Goal: Use online tool/utility: Use online tool/utility

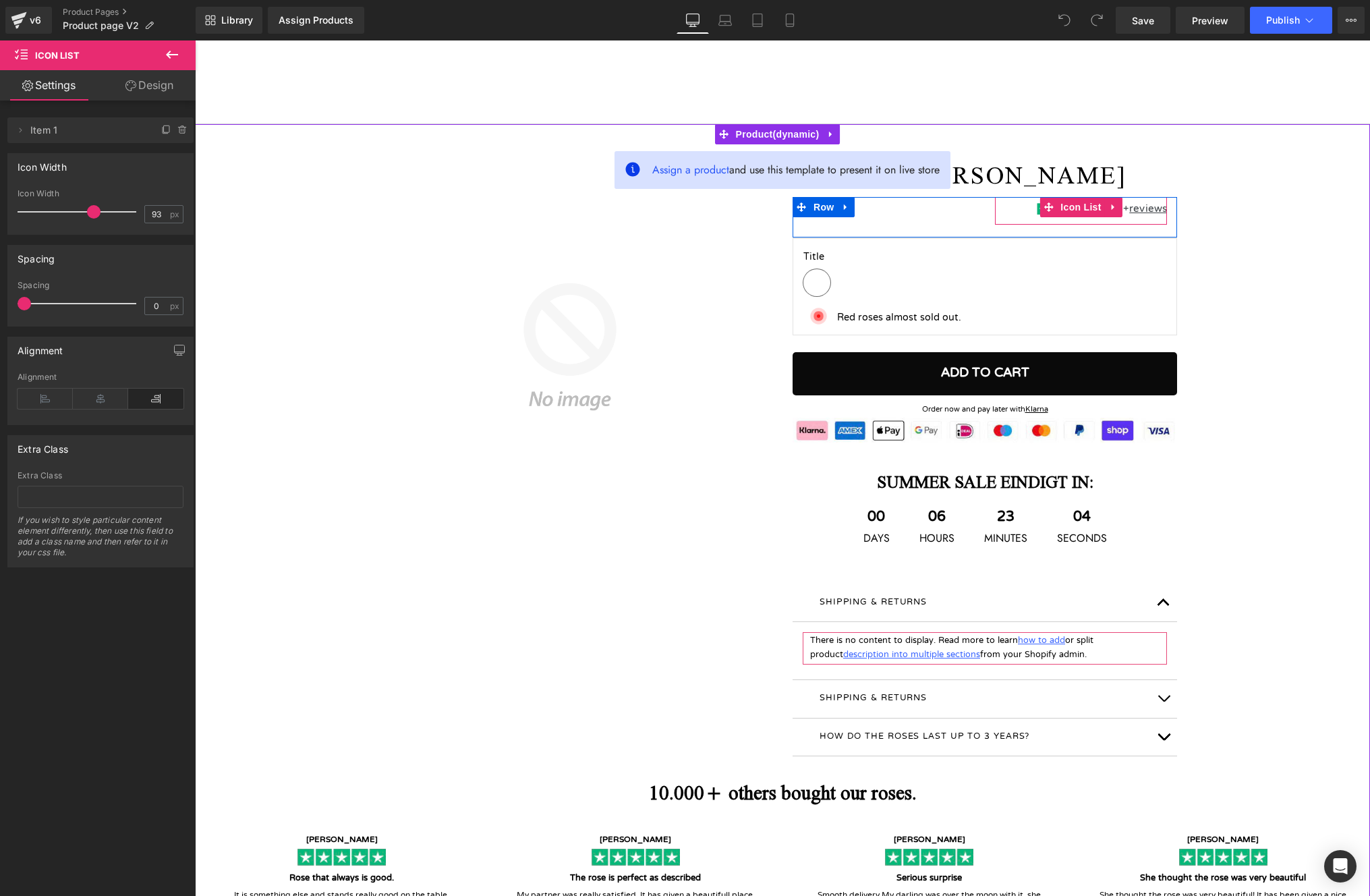
click at [1056, 218] on div "Image 130+ reviews Text Block Icon List" at bounding box center [1081, 210] width 172 height 27
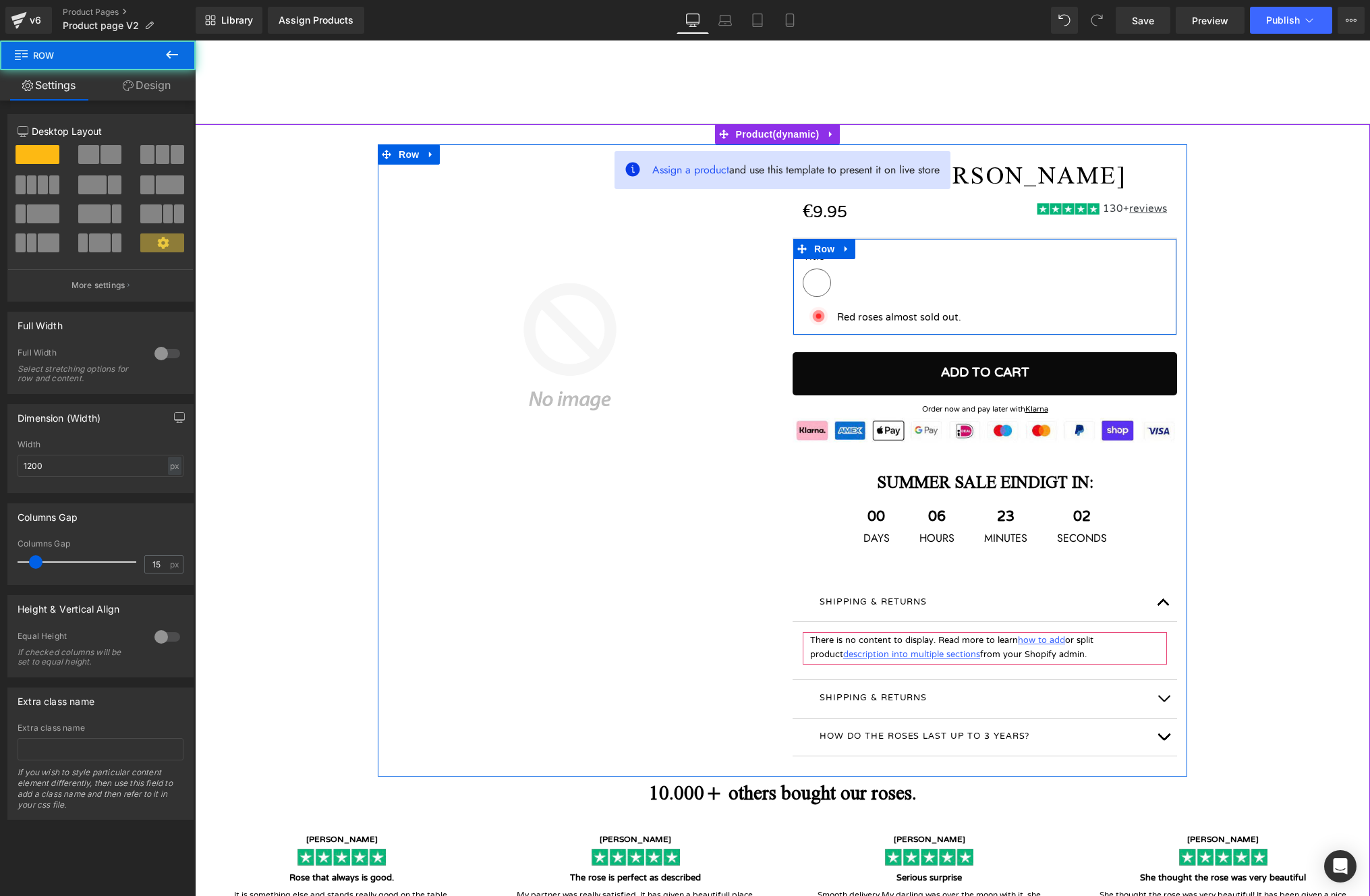
drag, startPoint x: 917, startPoint y: 334, endPoint x: 914, endPoint y: 325, distance: 9.5
click at [914, 325] on div "Title Default Title (P) Swatches Image Red roses almost sold out. Text Block Ic…" at bounding box center [984, 287] width 384 height 98
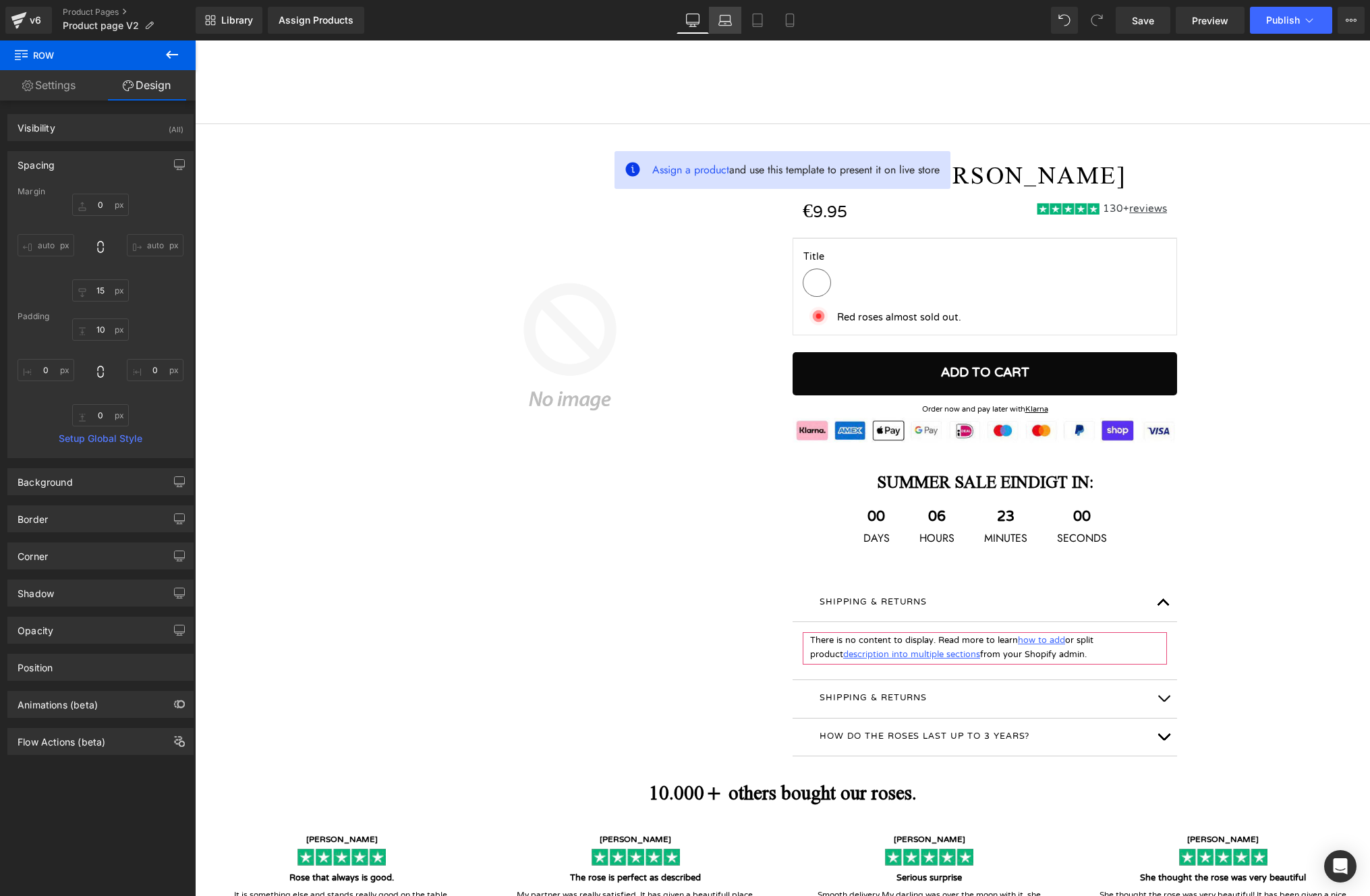
click at [717, 23] on link "Laptop" at bounding box center [725, 20] width 33 height 27
type input "0"
type input "15"
type input "6"
type input "0"
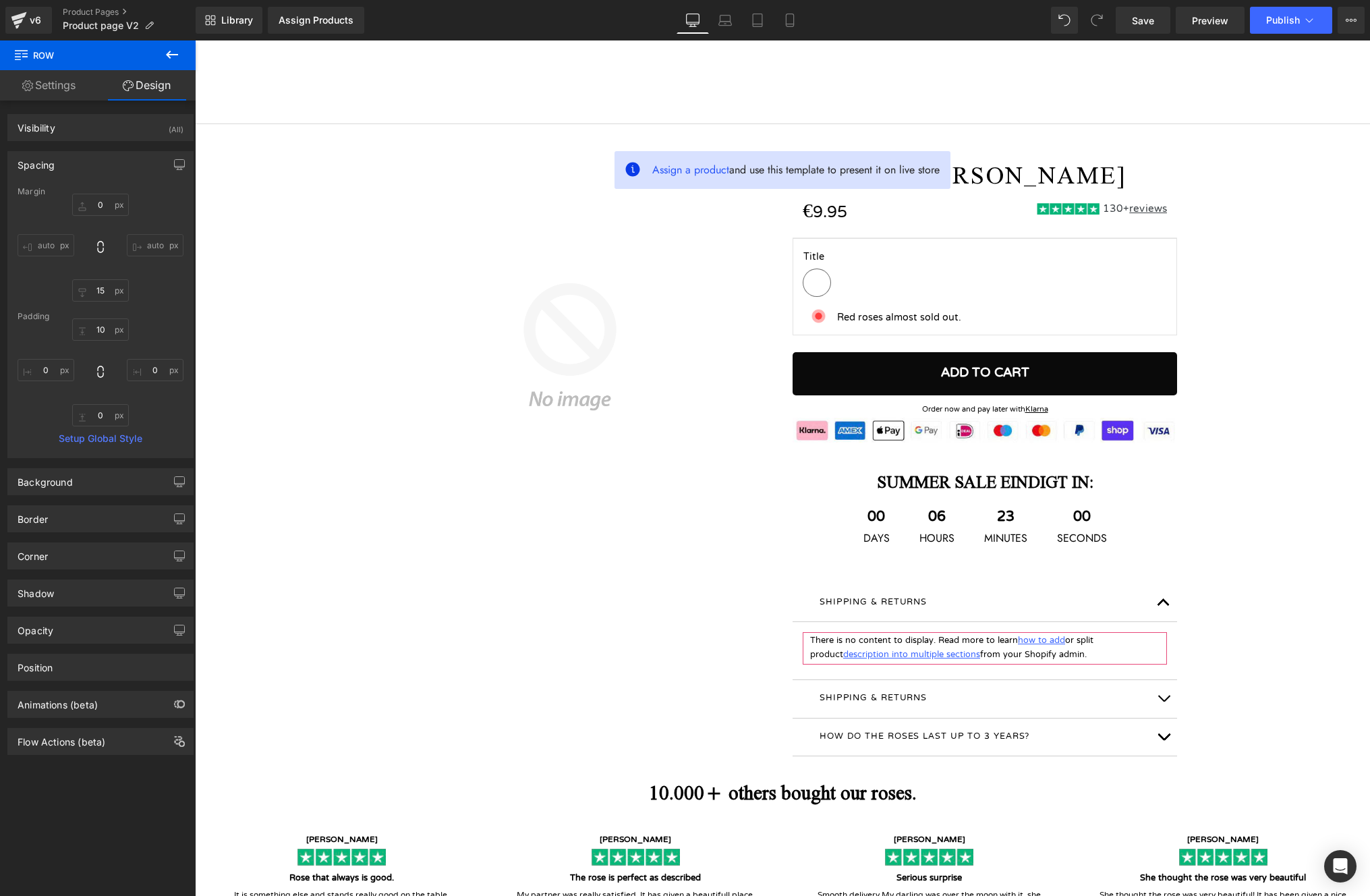
type input "0"
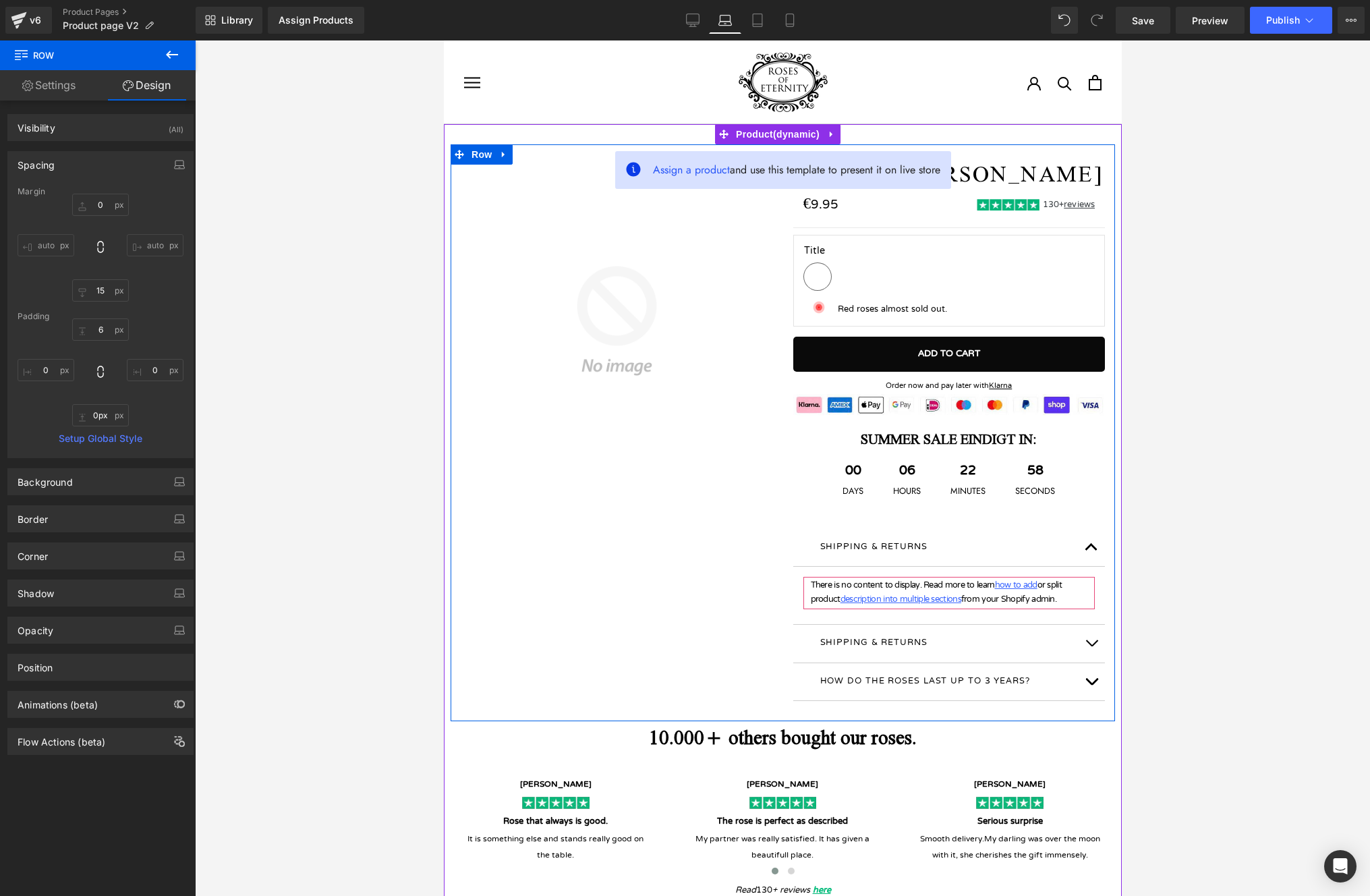
drag, startPoint x: 886, startPoint y: 324, endPoint x: 881, endPoint y: 335, distance: 12.1
click at [881, 335] on div "Vaas 24K [PERSON_NAME] (P) Title €0 €9.95 (P) Price Image 130+ reviews Text Blo…" at bounding box center [949, 443] width 333 height 557
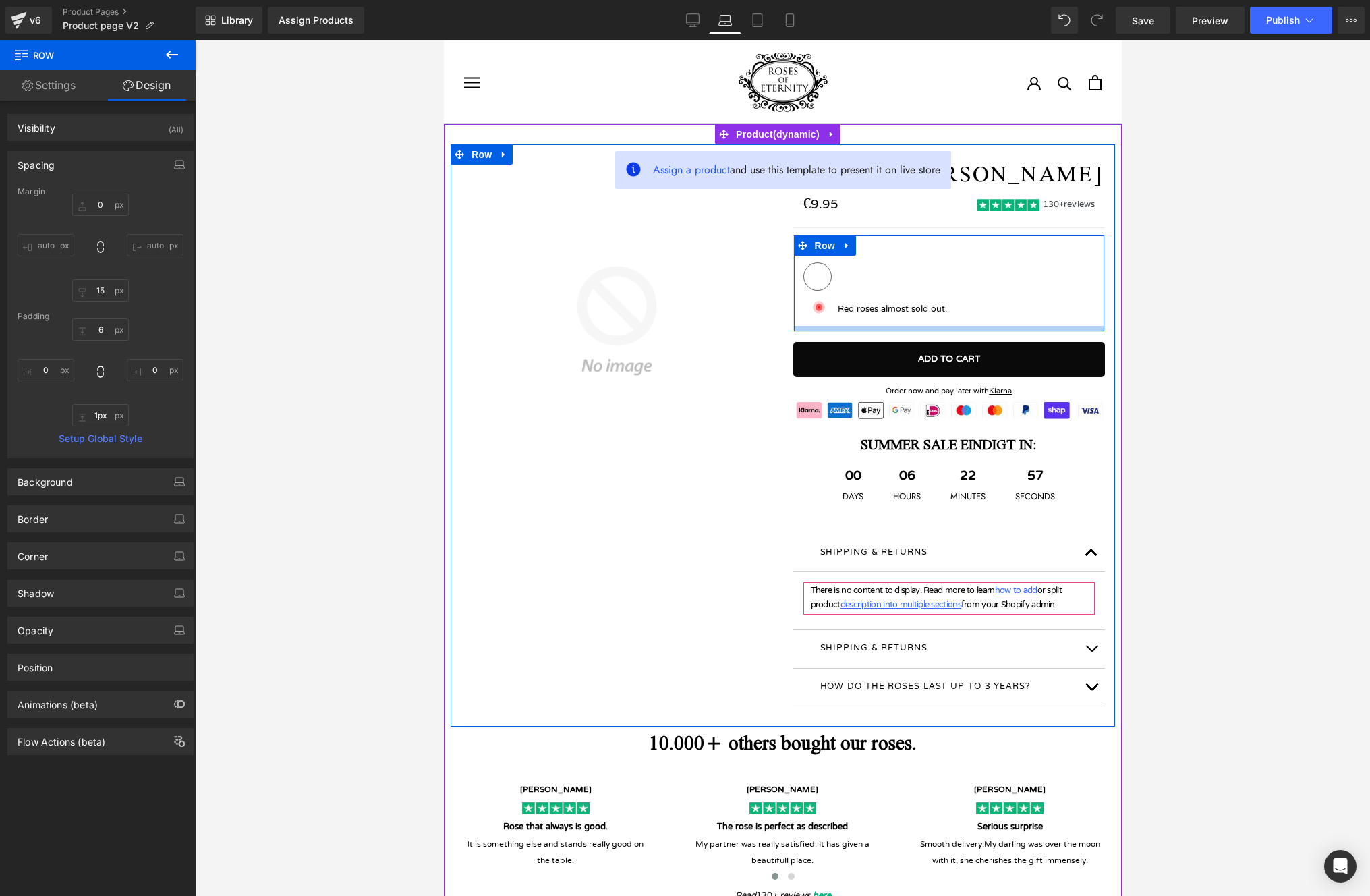
type input "0px"
click at [885, 320] on div "Title Default Title (P) Swatches Image Red roses almost sold out. Text Block Ic…" at bounding box center [948, 283] width 312 height 98
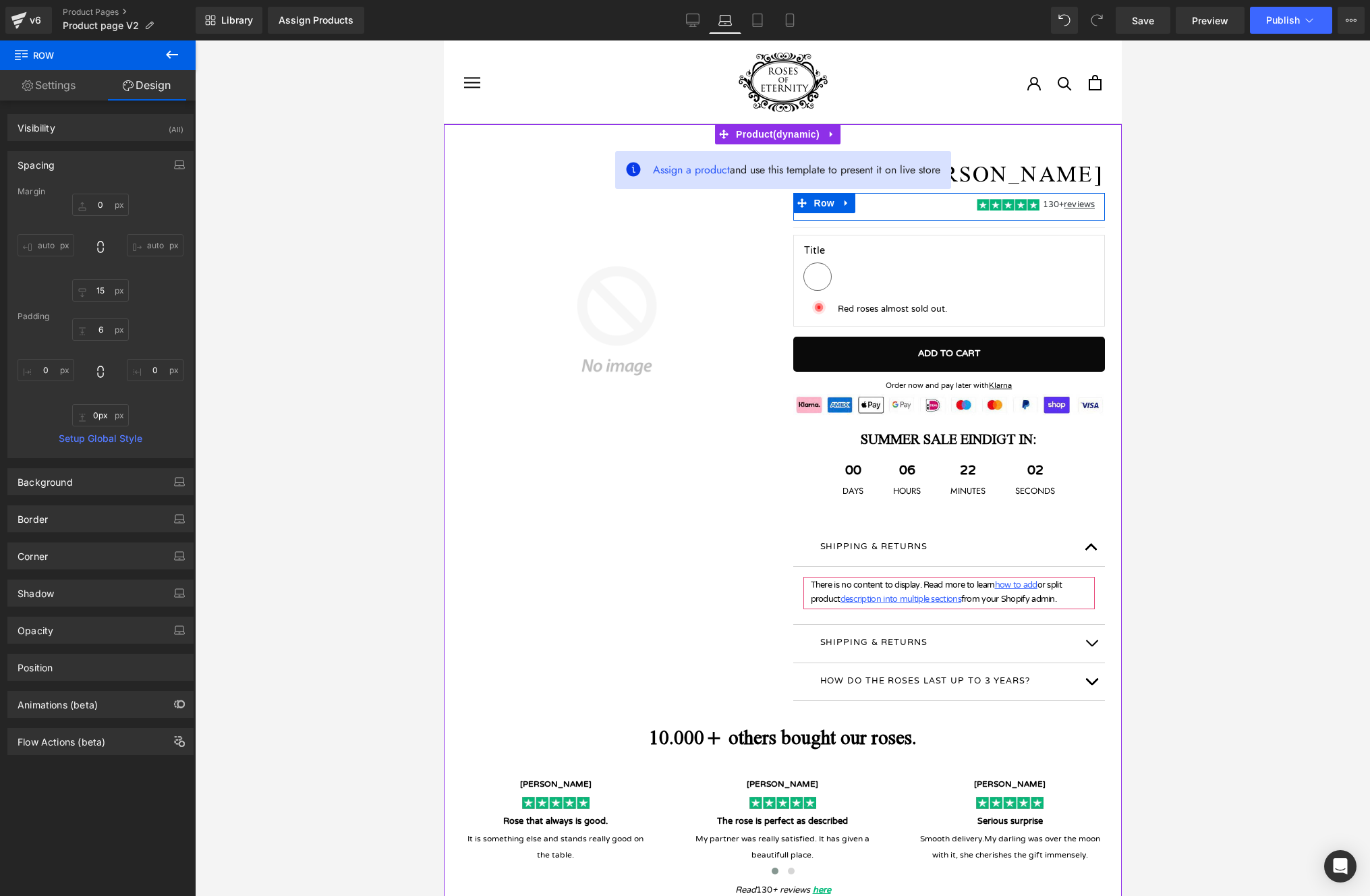
click at [933, 204] on div "€0 €9.95 (P) Price" at bounding box center [870, 206] width 156 height 26
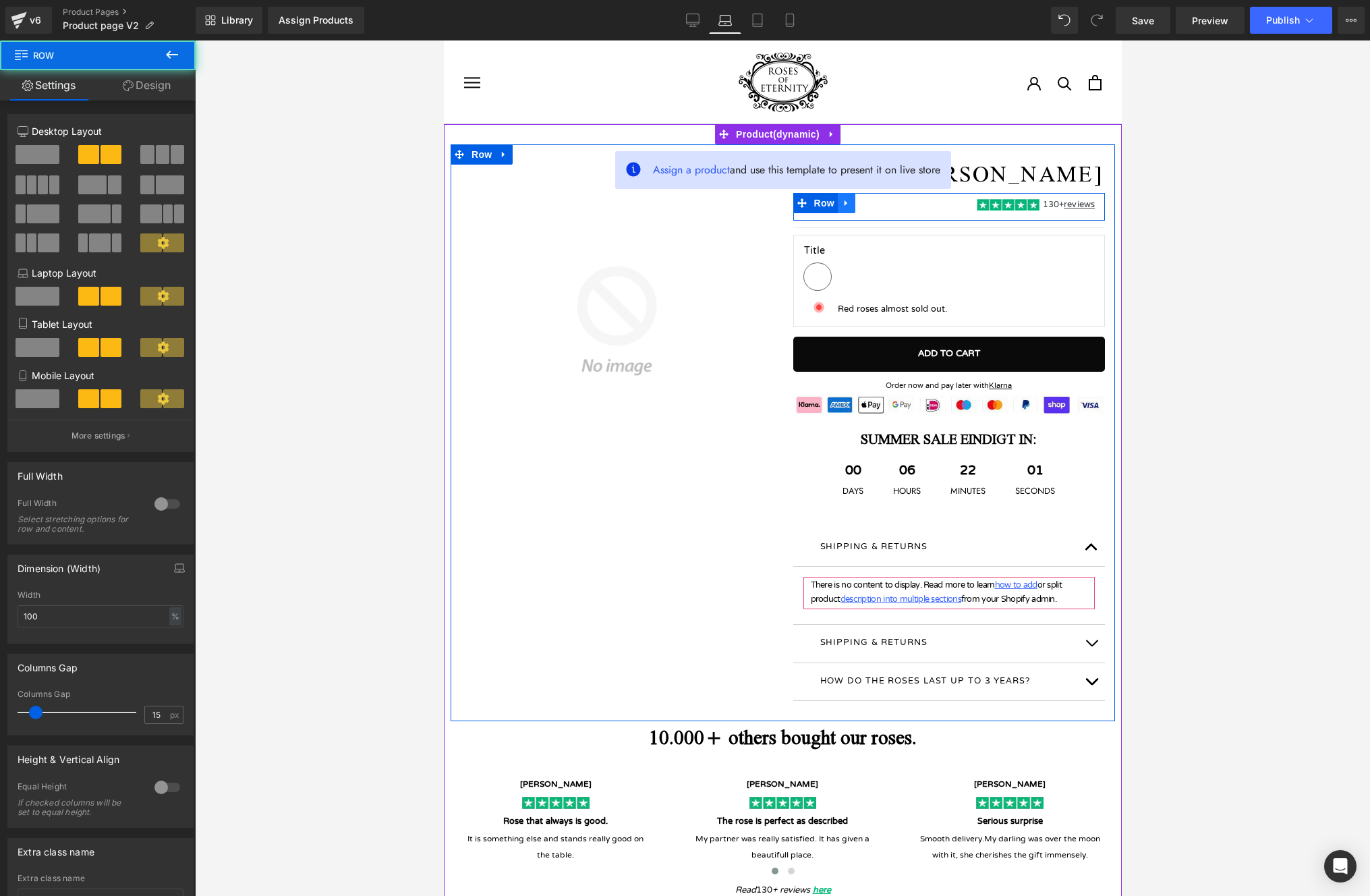
click at [842, 202] on icon at bounding box center [846, 204] width 9 height 10
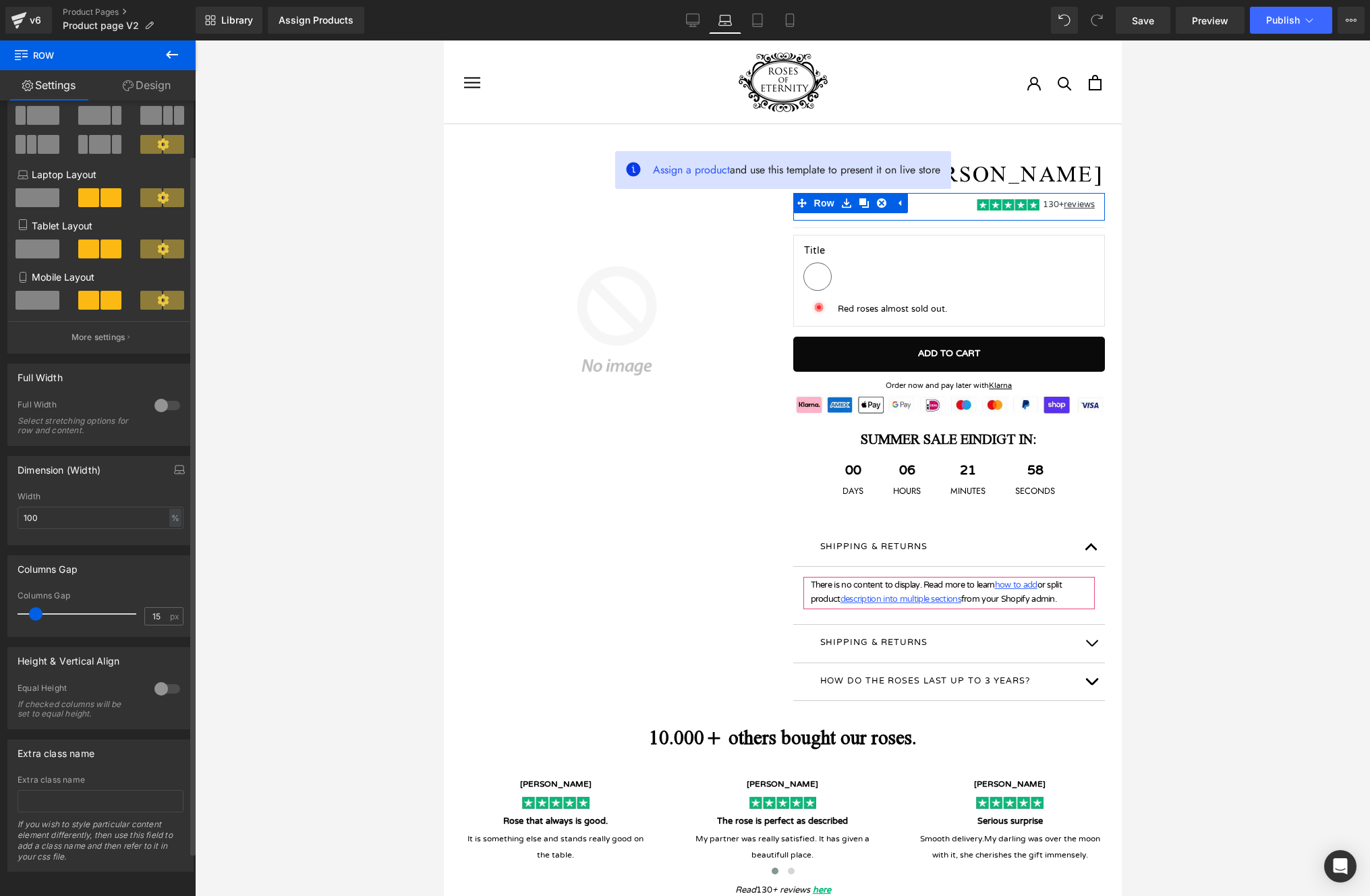
scroll to position [112, 0]
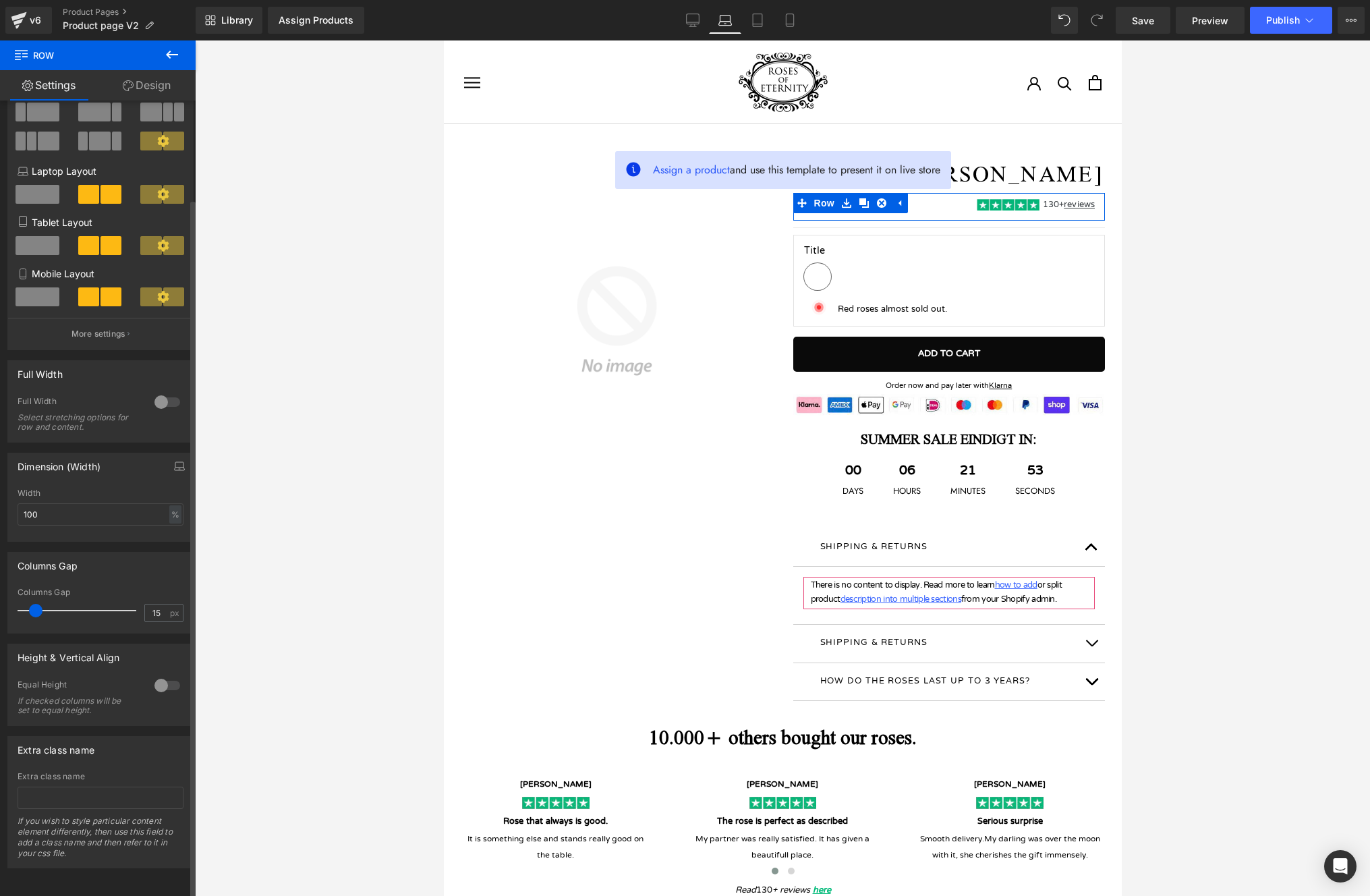
click at [103, 746] on div "Extra class name" at bounding box center [100, 749] width 185 height 26
click at [108, 786] on input "text" at bounding box center [100, 797] width 166 height 22
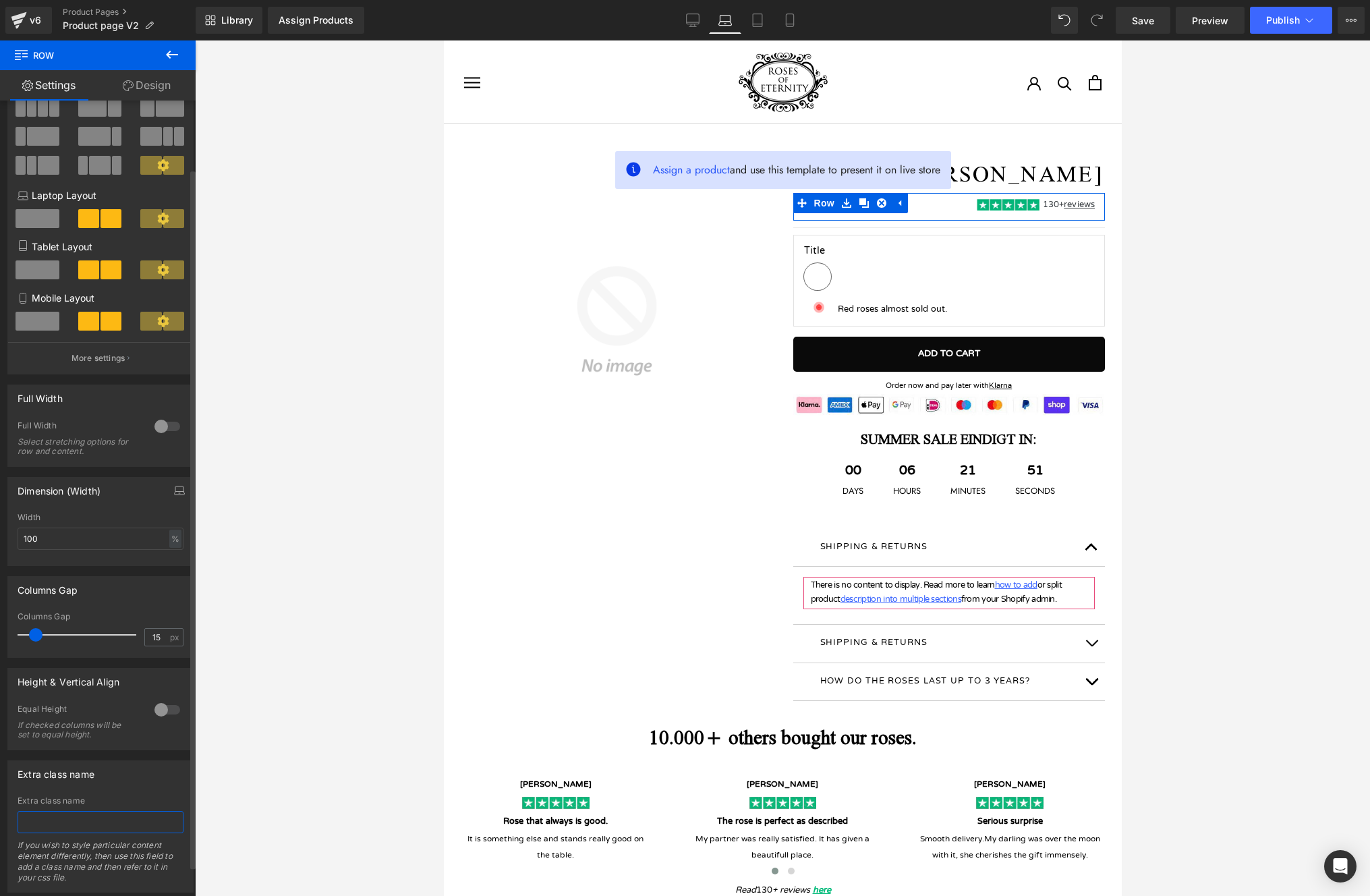
scroll to position [43, 0]
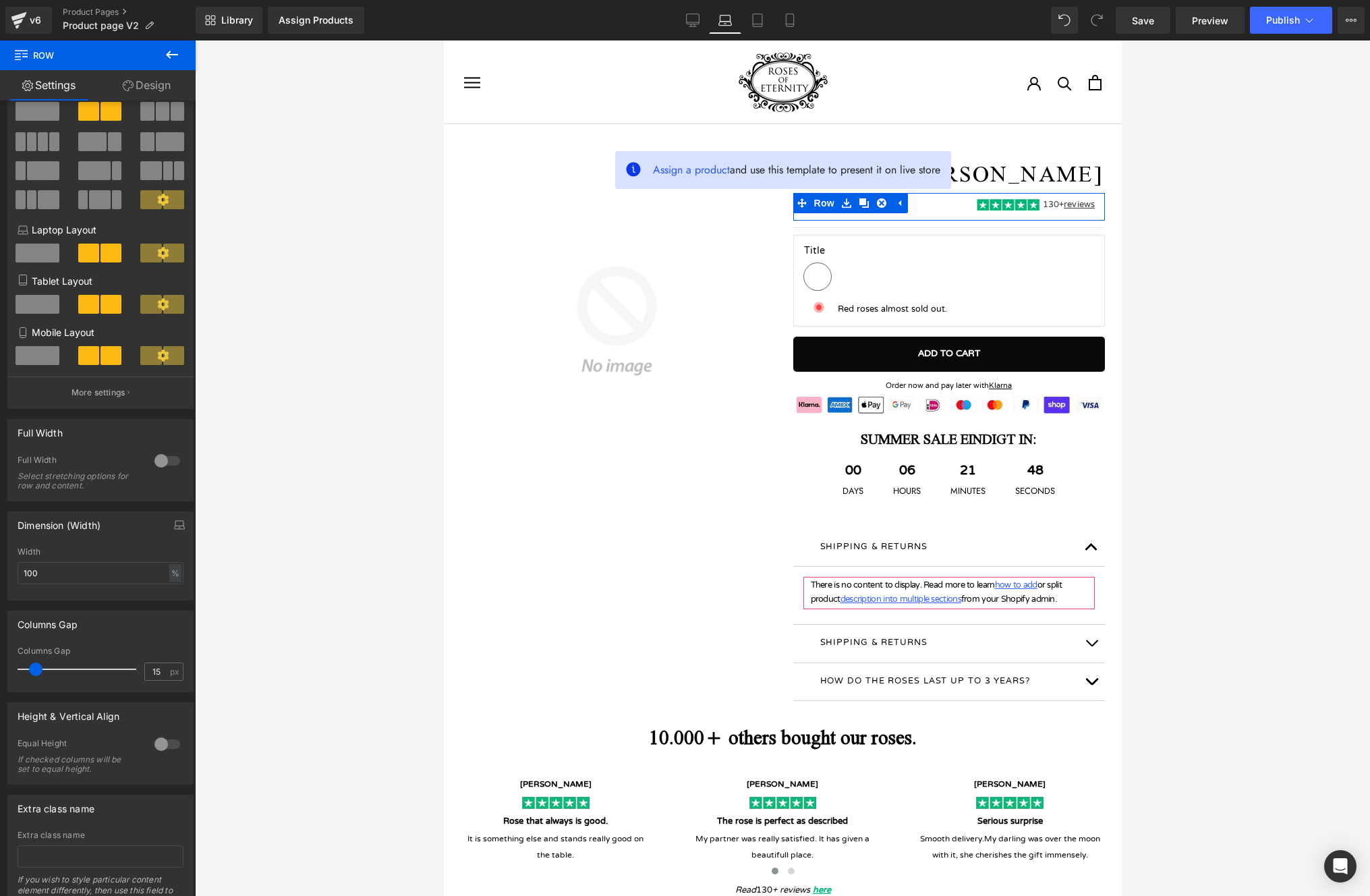
click at [152, 83] on link "Design" at bounding box center [147, 85] width 98 height 30
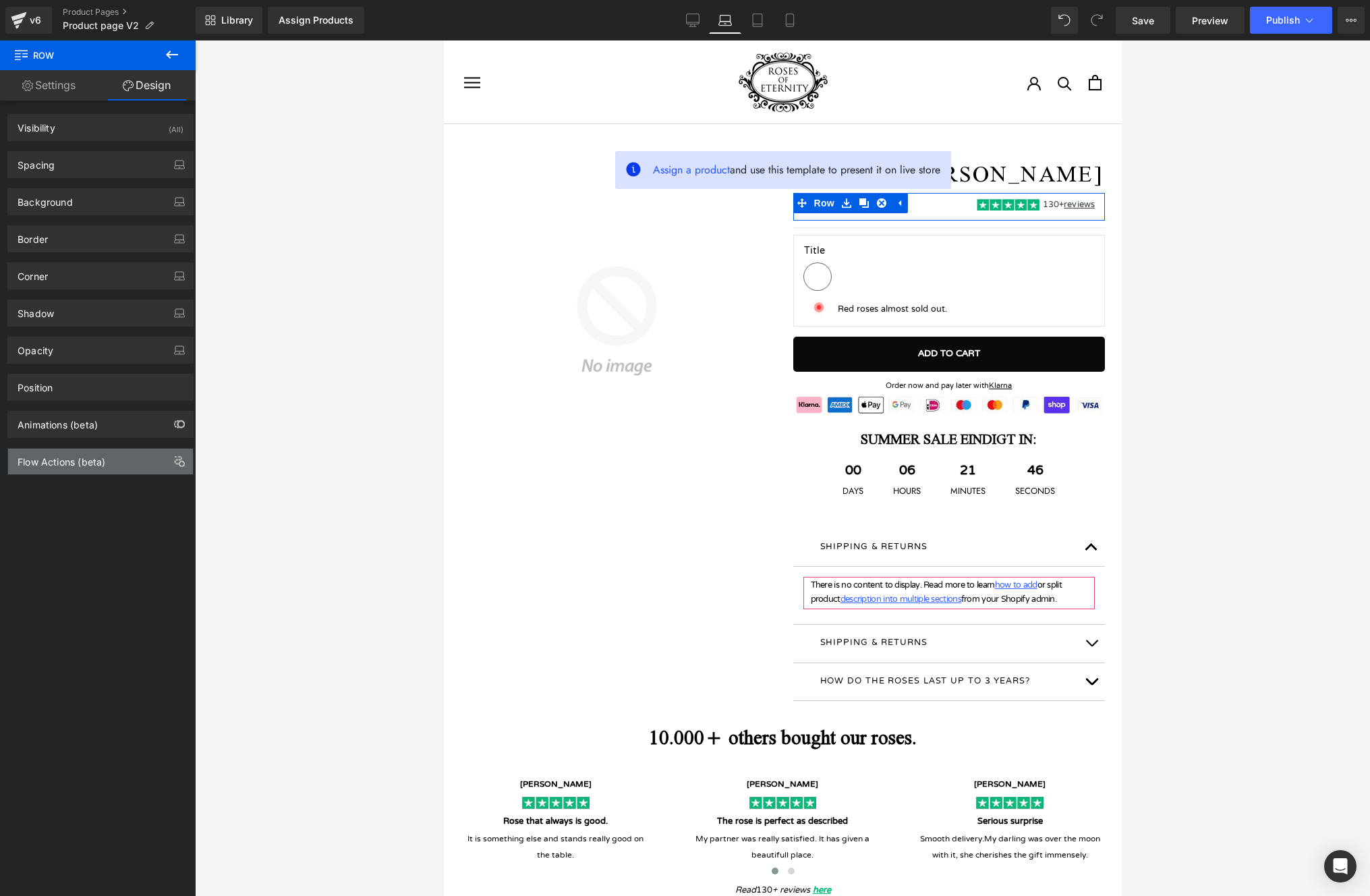
click at [108, 458] on div "Flow Actions (beta)" at bounding box center [100, 461] width 185 height 26
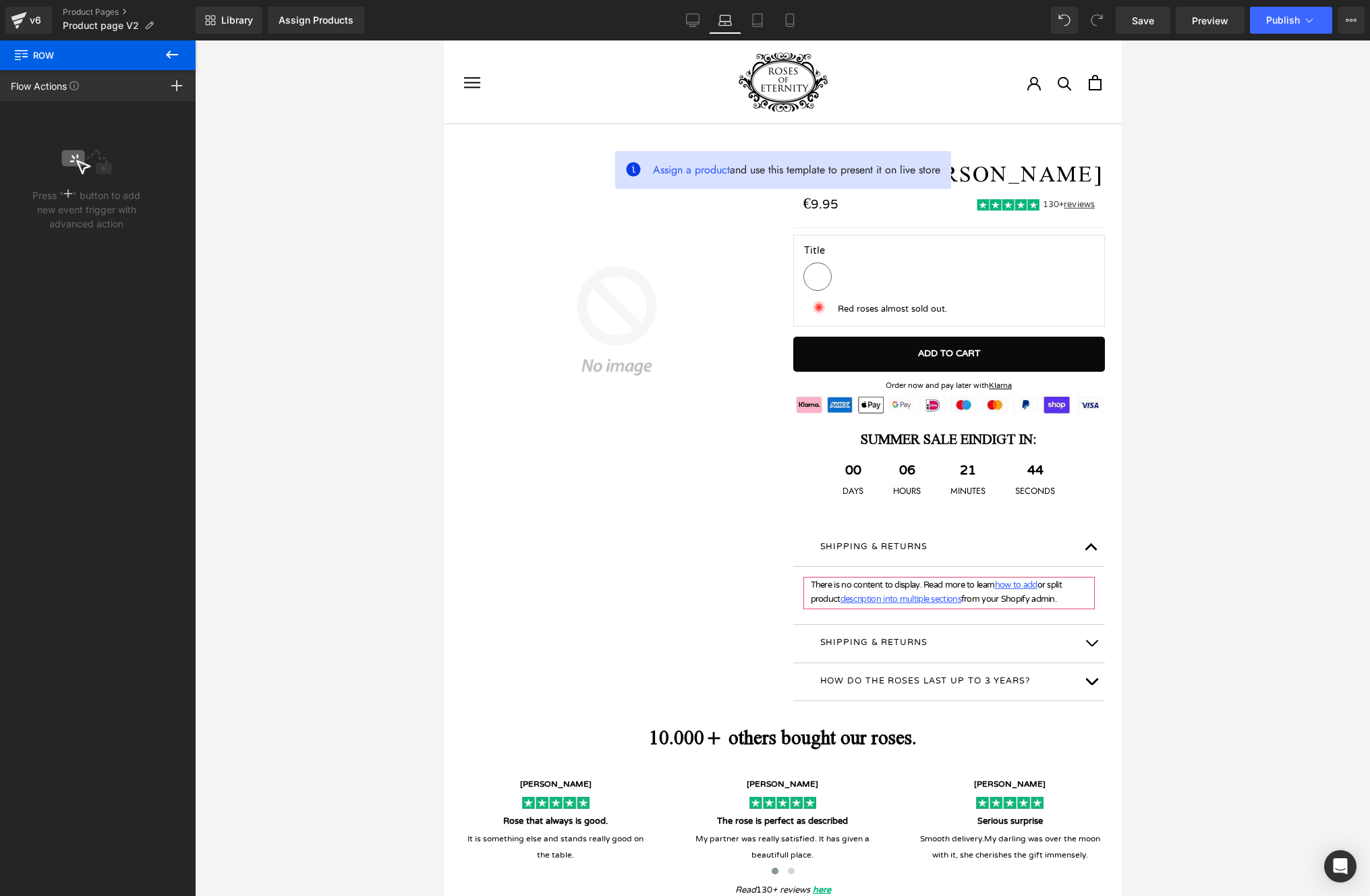
click at [168, 52] on icon at bounding box center [172, 54] width 12 height 8
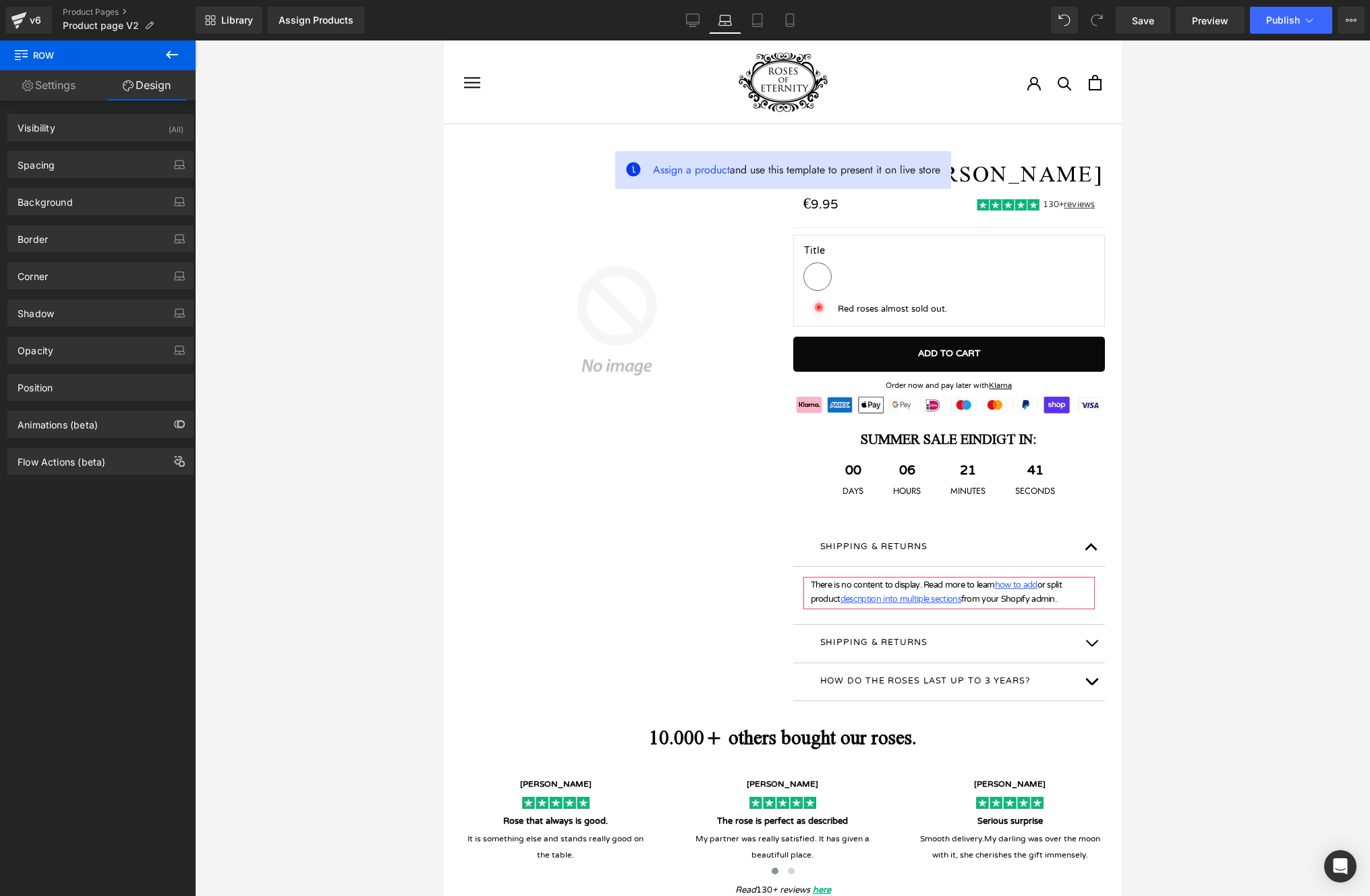
click at [166, 52] on icon at bounding box center [172, 54] width 16 height 16
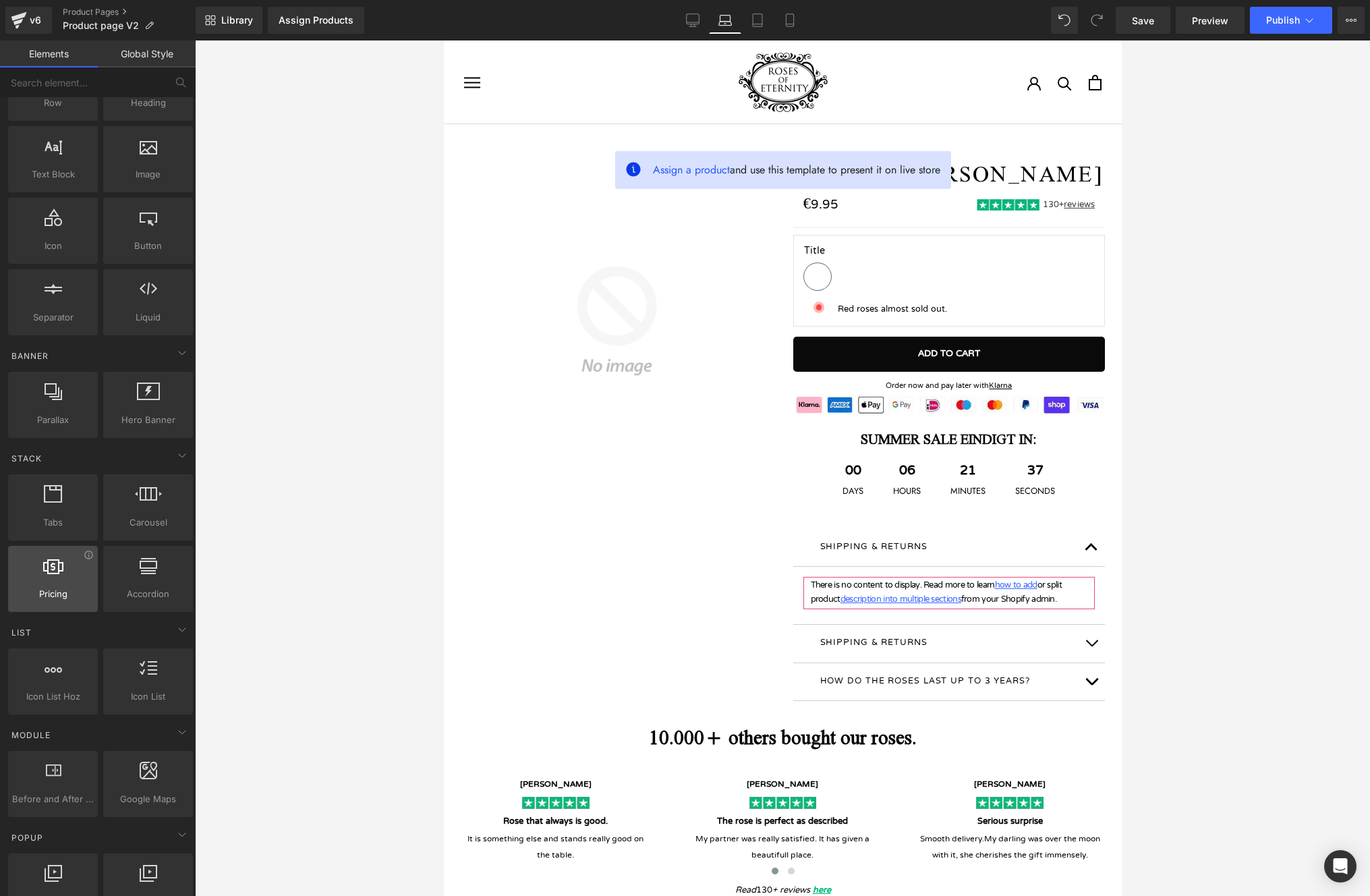
scroll to position [111, 0]
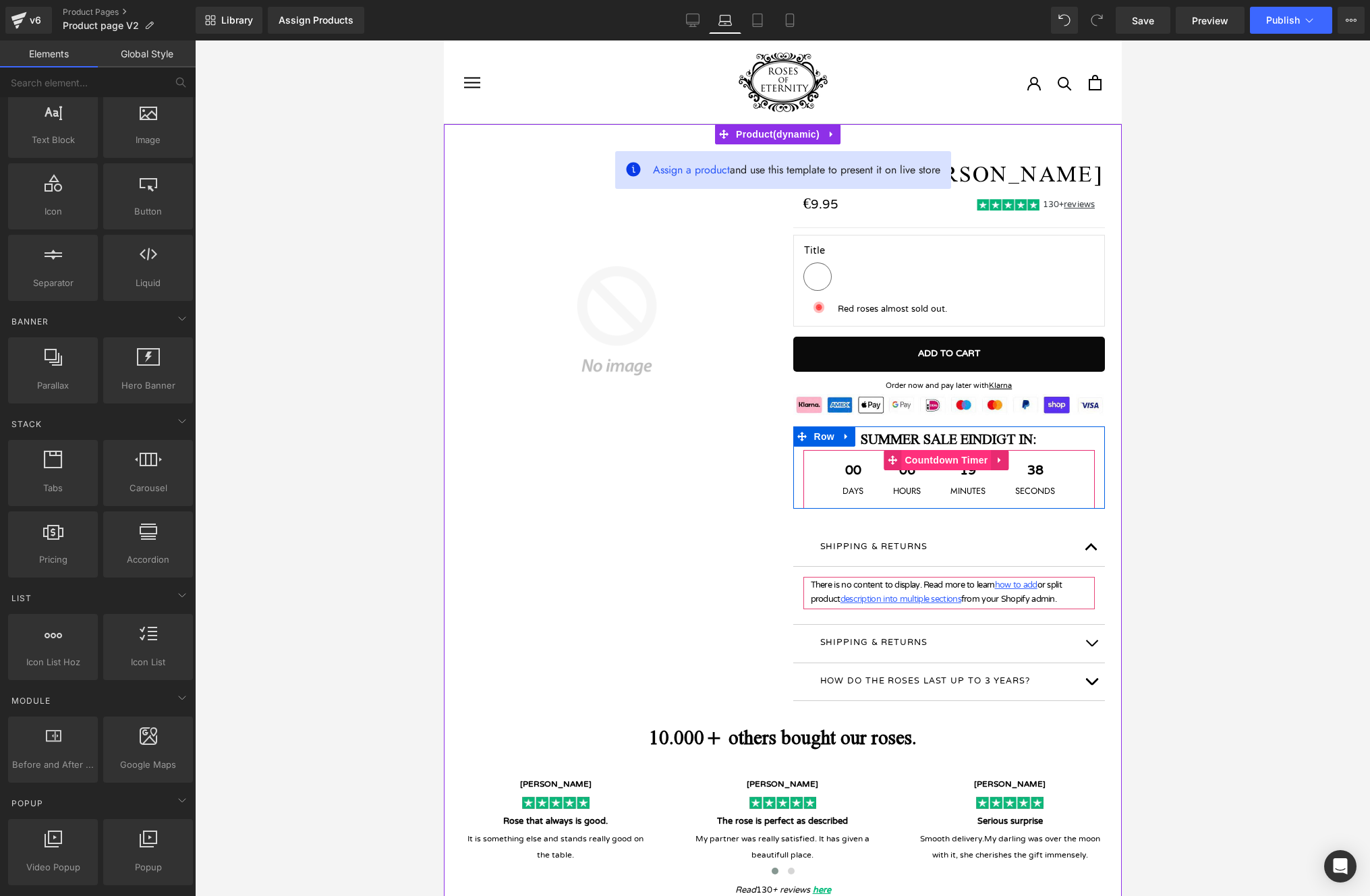
click at [914, 465] on span "Countdown Timer" at bounding box center [945, 460] width 89 height 21
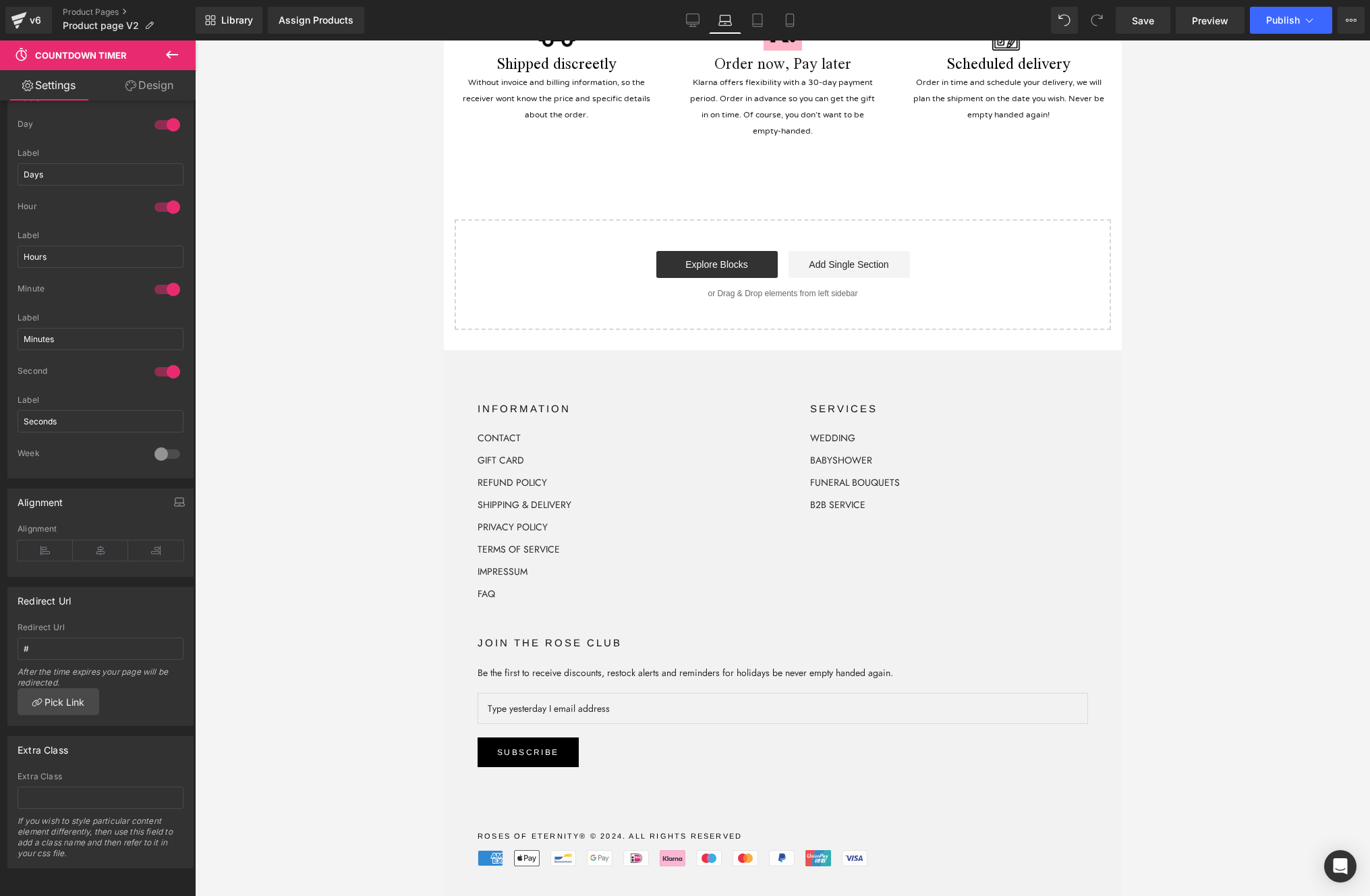
scroll to position [0, 0]
